Goal: Task Accomplishment & Management: Manage account settings

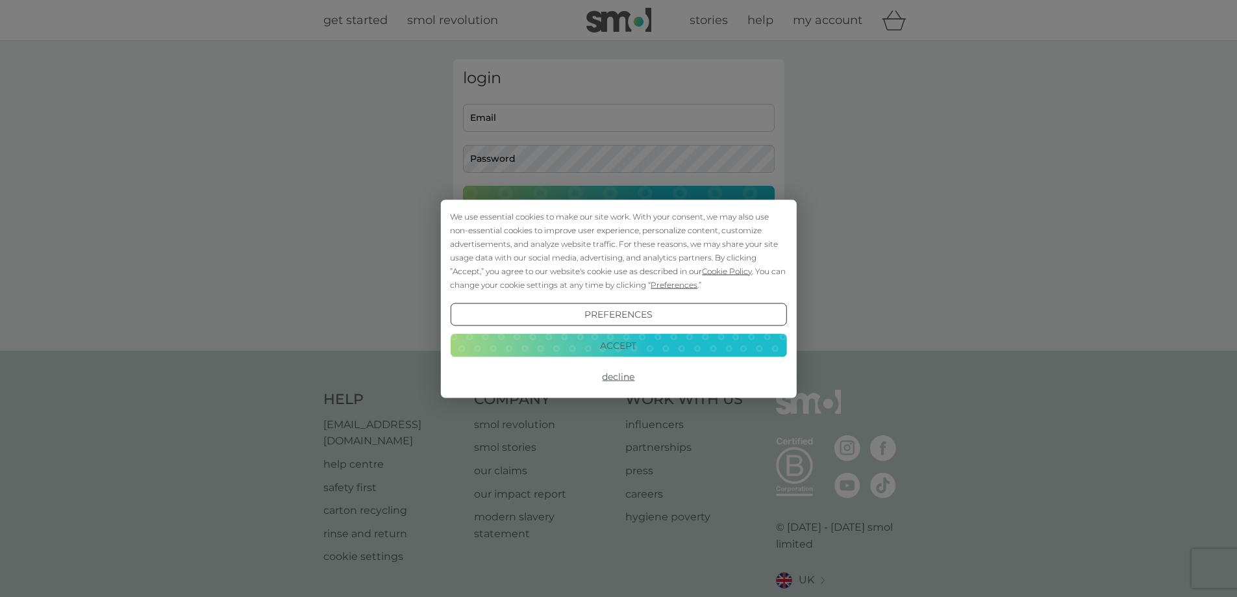
type input "[EMAIL_ADDRESS][DOMAIN_NAME]"
click at [625, 345] on button "Accept" at bounding box center [618, 345] width 336 height 23
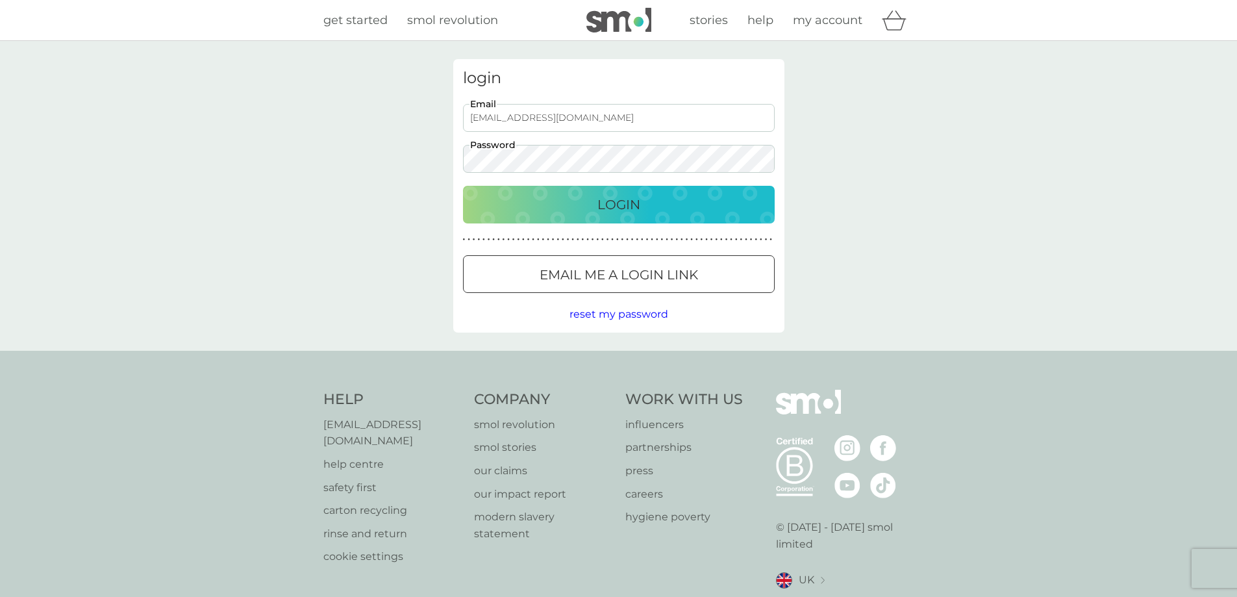
click at [607, 206] on p "Login" at bounding box center [618, 204] width 43 height 21
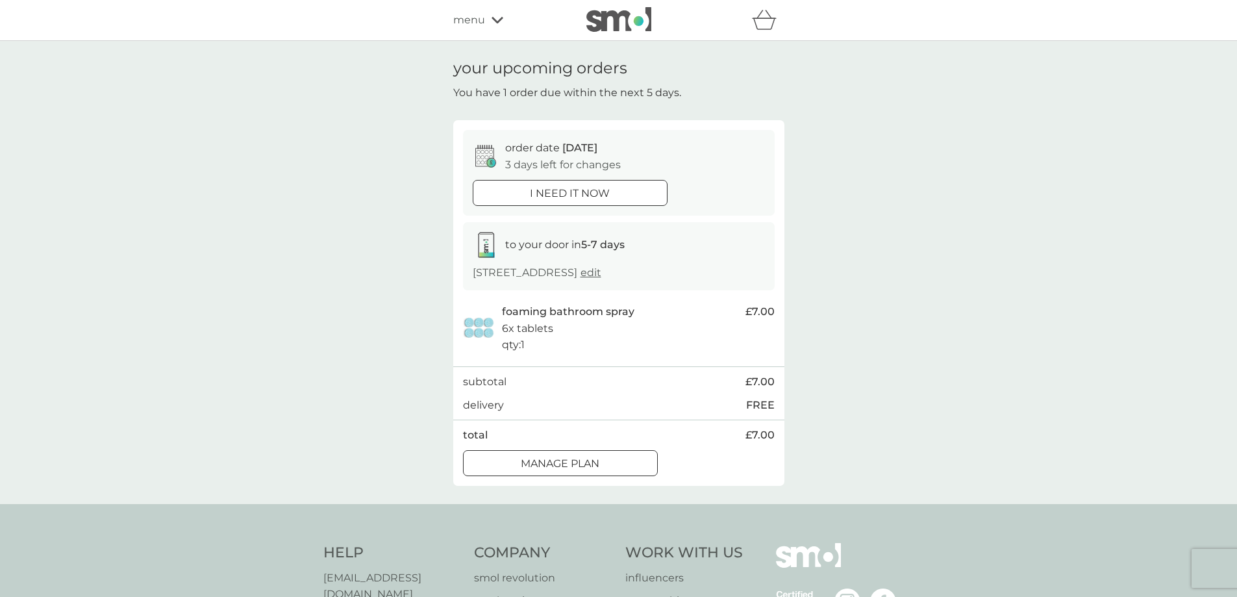
click at [584, 468] on p "Manage plan" at bounding box center [560, 463] width 79 height 17
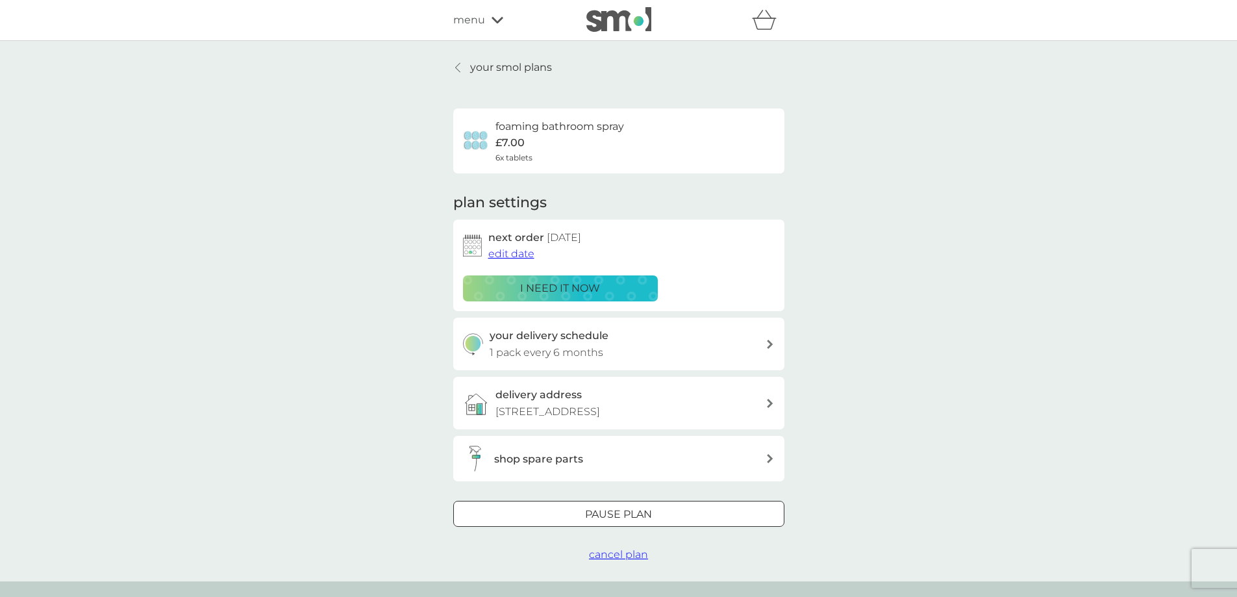
click at [523, 251] on span "edit date" at bounding box center [511, 253] width 46 height 12
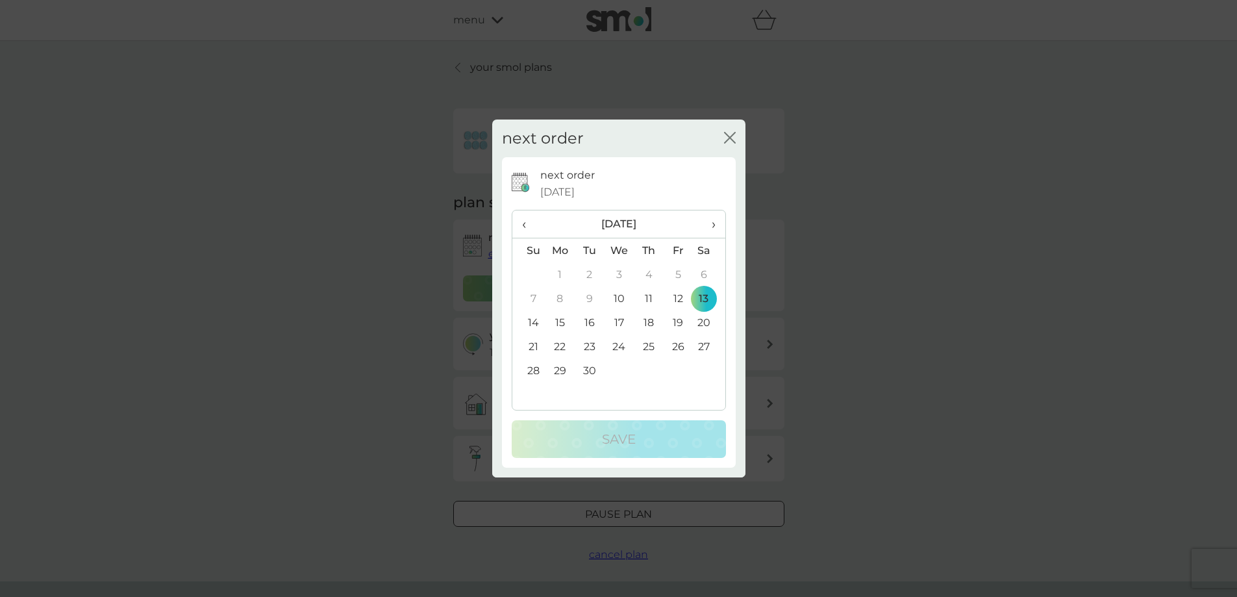
click at [730, 135] on icon "close" at bounding box center [730, 138] width 12 height 12
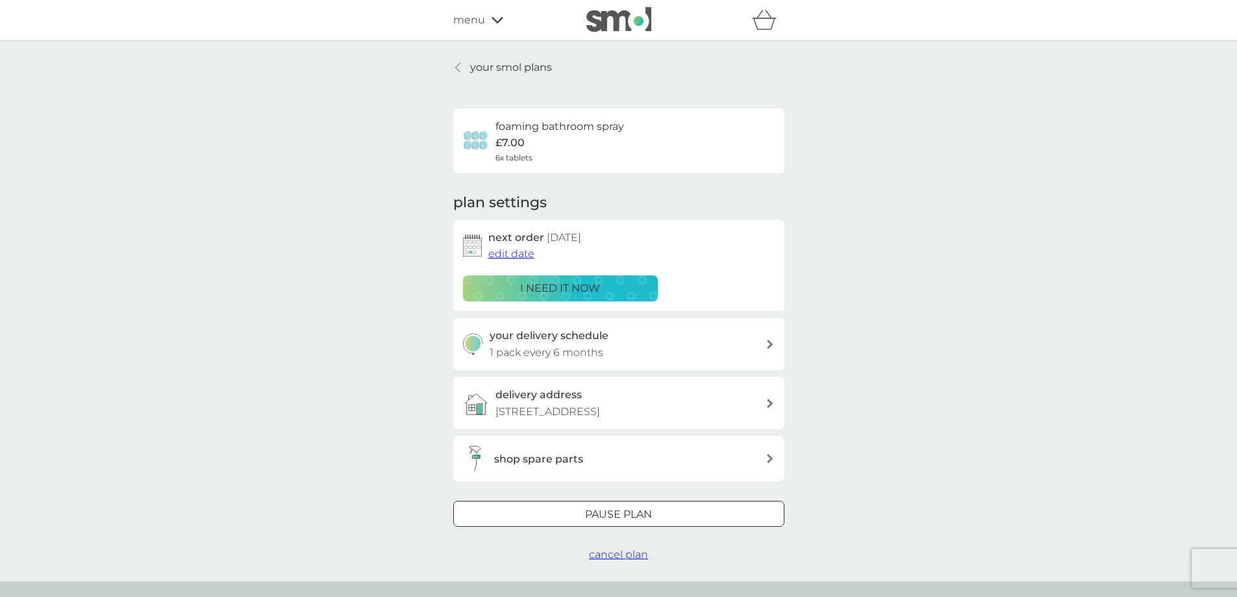
click at [613, 517] on div at bounding box center [618, 515] width 47 height 14
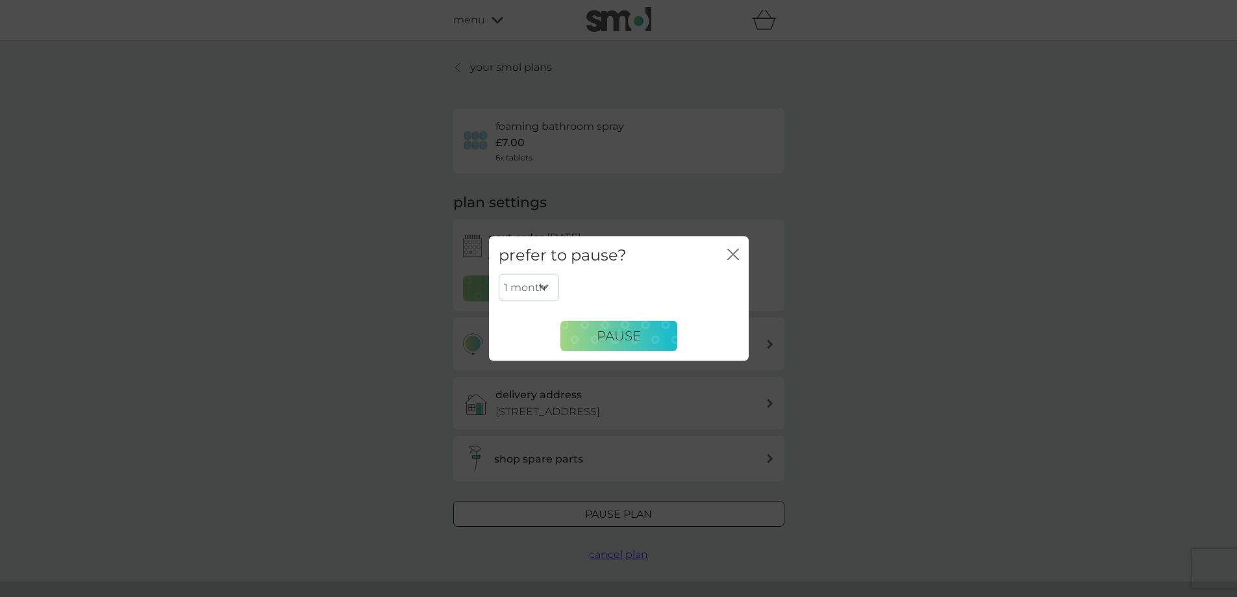
click at [545, 286] on select "1 month 2 months 3 months 4 months 5 months 6 months" at bounding box center [529, 287] width 60 height 27
click at [607, 336] on span "Pause" at bounding box center [619, 336] width 44 height 16
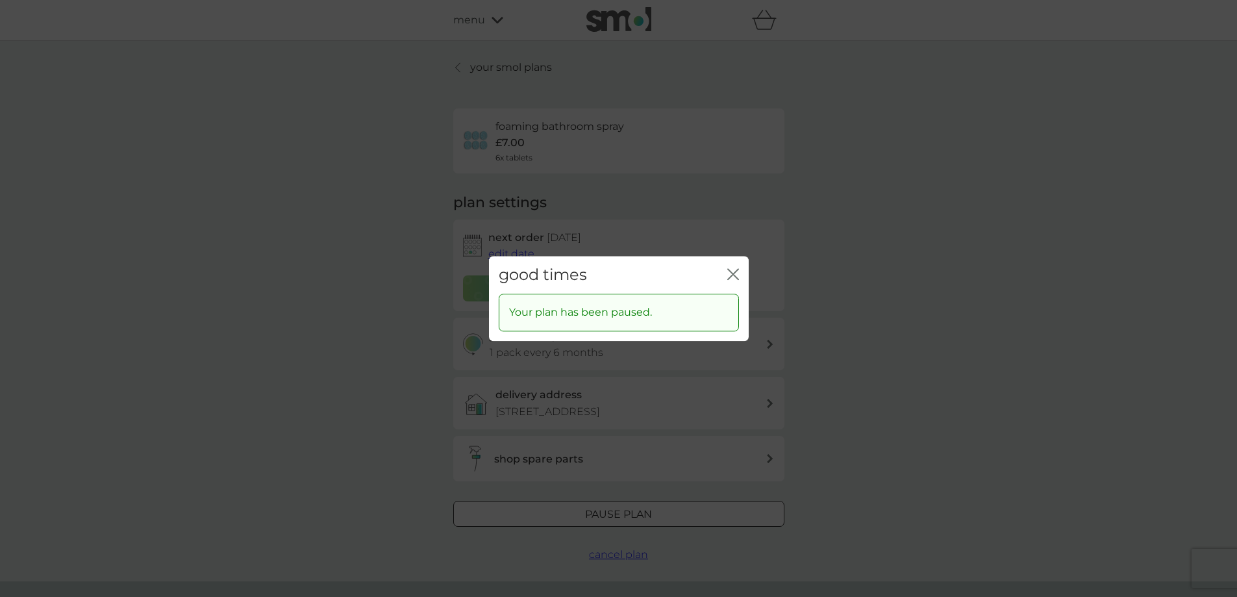
click at [730, 271] on icon "close" at bounding box center [730, 274] width 5 height 10
